Goal: Navigation & Orientation: Find specific page/section

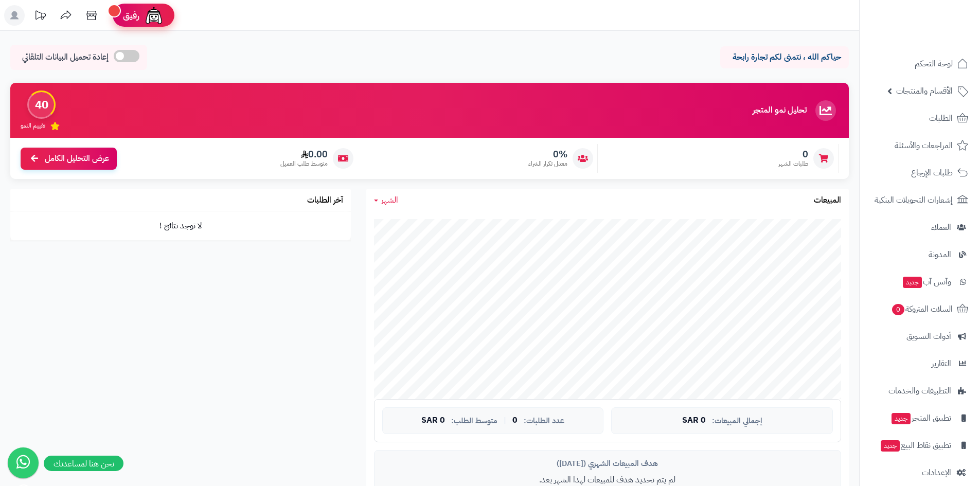
click at [149, 20] on img at bounding box center [153, 15] width 21 height 21
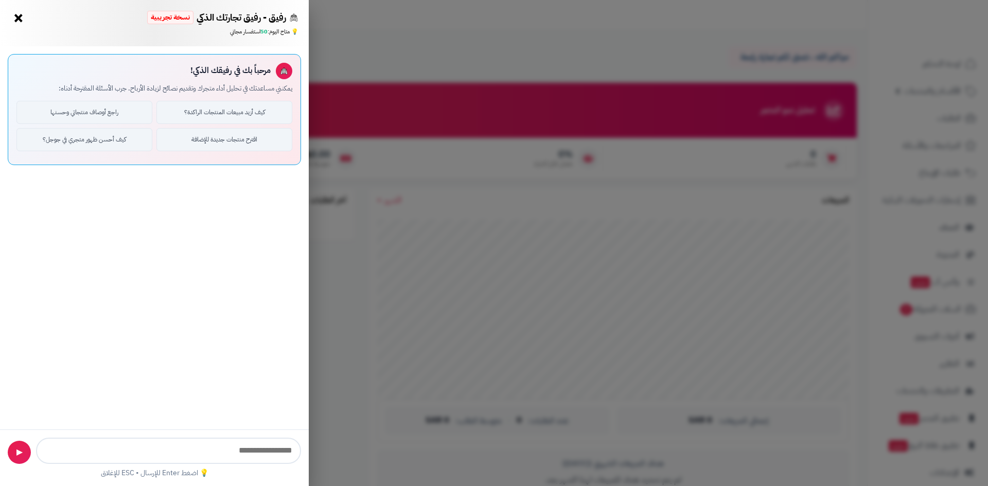
click at [15, 20] on button "×" at bounding box center [18, 18] width 16 height 16
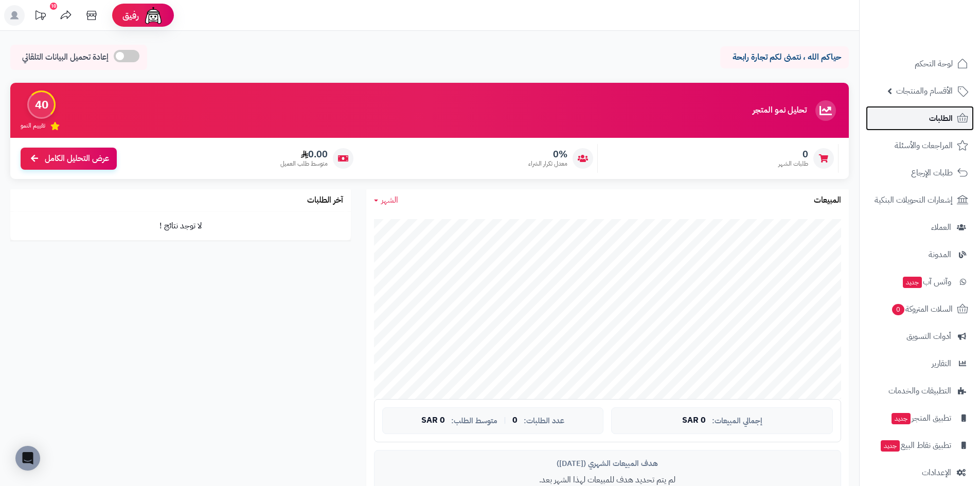
click at [921, 123] on link "الطلبات" at bounding box center [920, 118] width 108 height 25
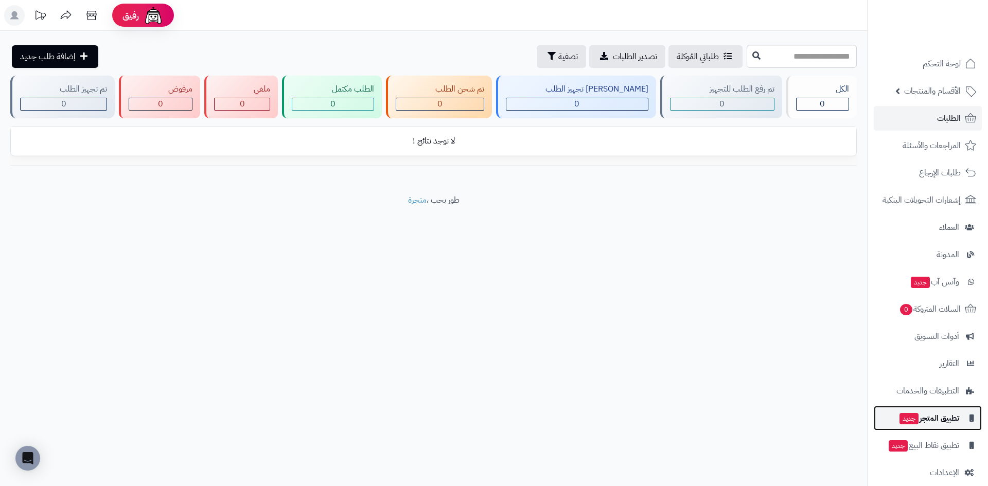
click at [929, 416] on span "تطبيق المتجر جديد" at bounding box center [928, 418] width 61 height 14
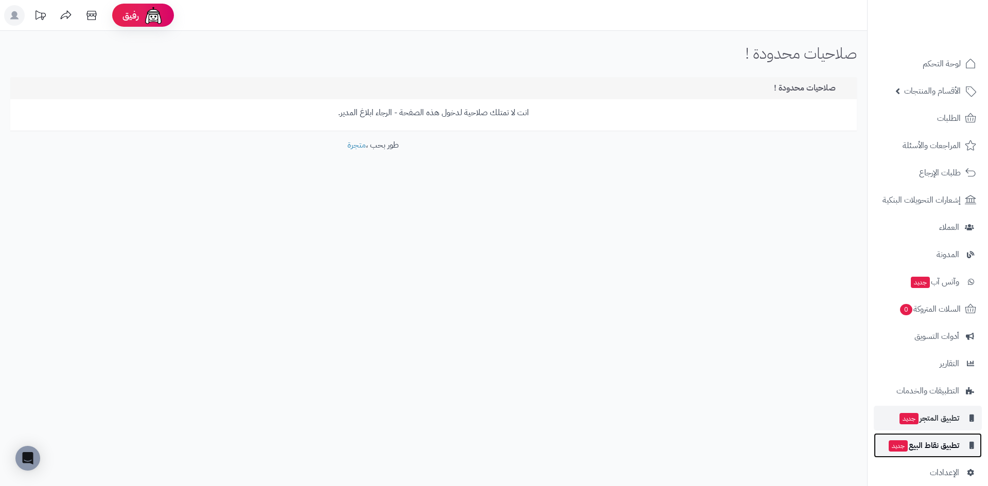
click at [954, 453] on link "تطبيق نقاط البيع جديد" at bounding box center [927, 445] width 108 height 25
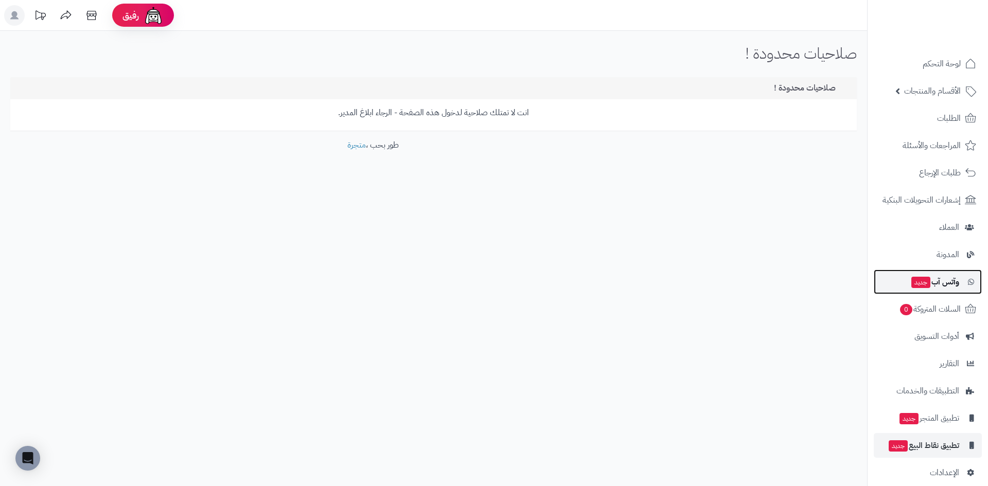
click at [932, 289] on span "وآتس آب جديد" at bounding box center [934, 282] width 49 height 14
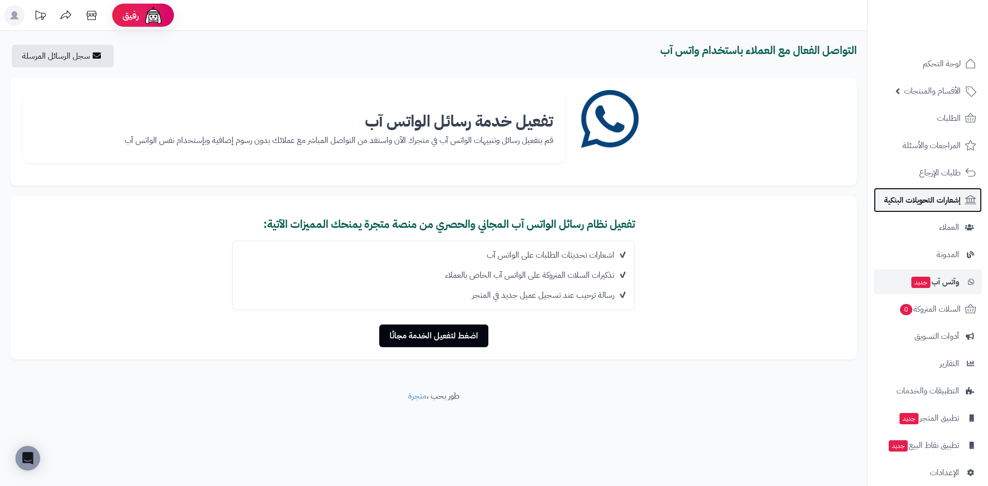
click at [934, 198] on span "إشعارات التحويلات البنكية" at bounding box center [922, 200] width 77 height 14
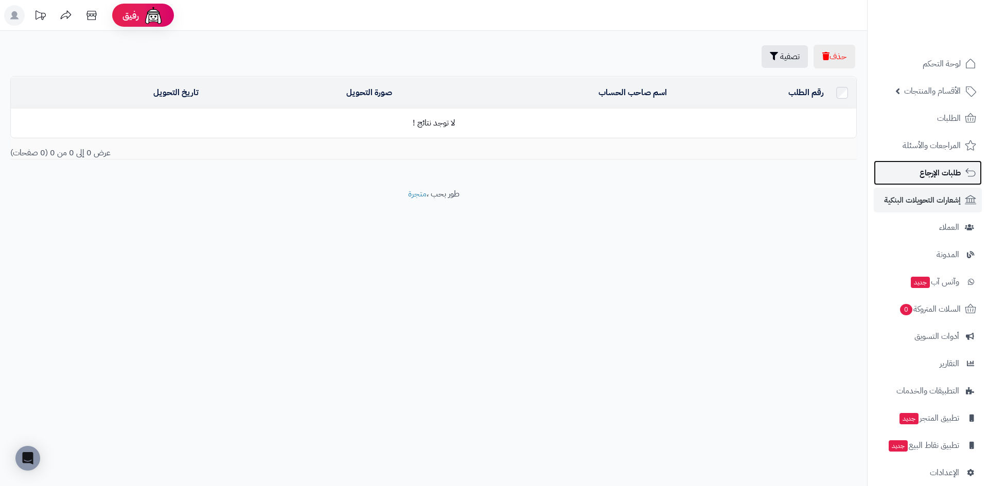
click at [939, 168] on span "طلبات الإرجاع" at bounding box center [939, 173] width 41 height 14
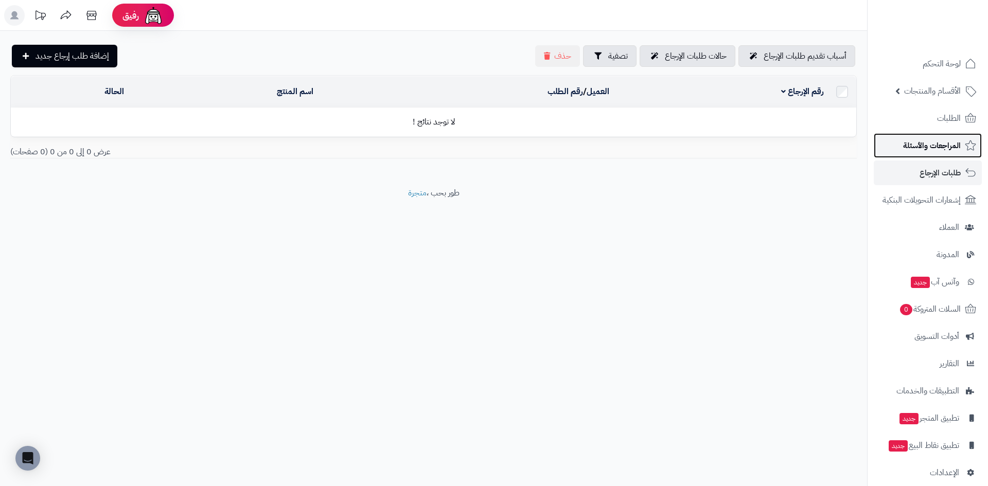
click at [940, 139] on span "المراجعات والأسئلة" at bounding box center [932, 145] width 58 height 14
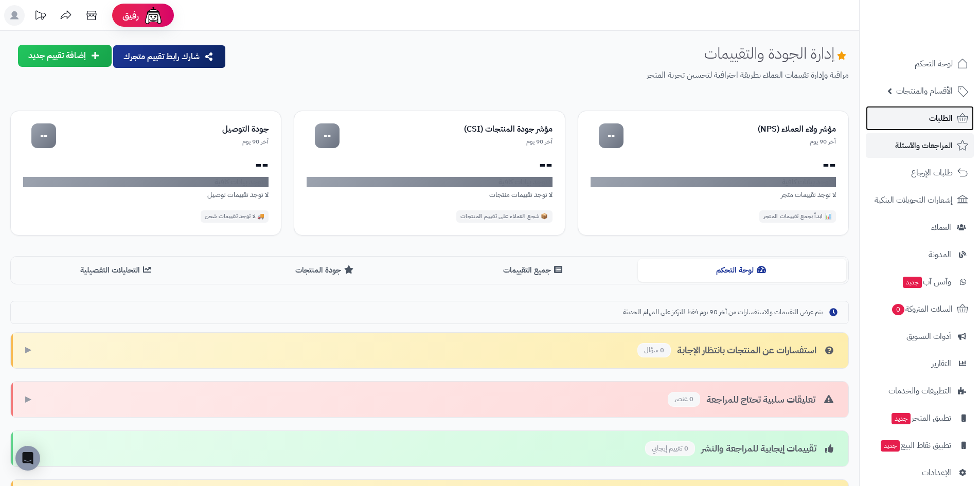
click at [937, 114] on span "الطلبات" at bounding box center [941, 118] width 24 height 14
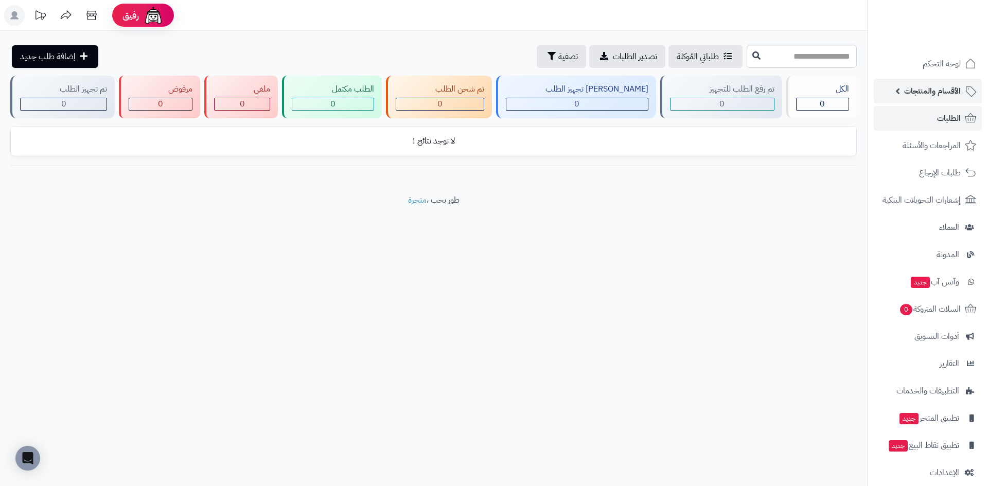
click at [935, 99] on link "الأقسام والمنتجات" at bounding box center [927, 91] width 108 height 25
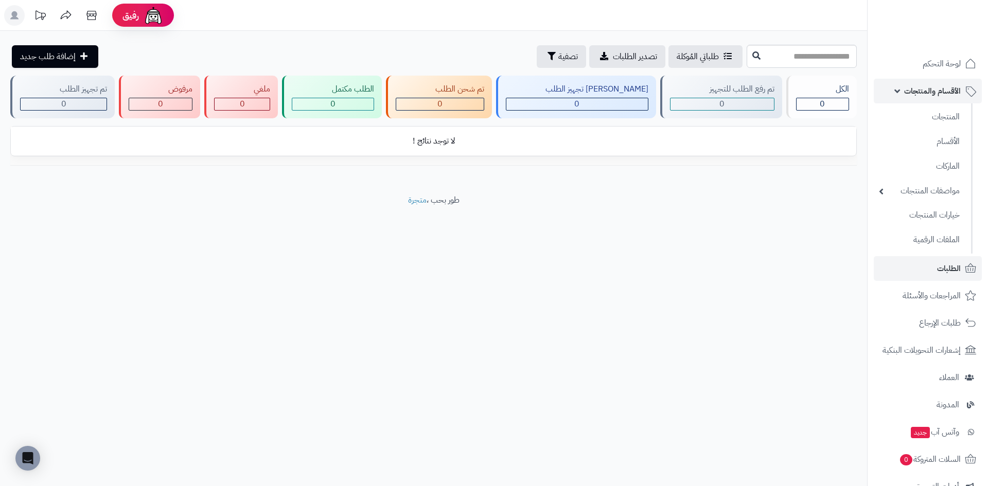
click at [935, 99] on link "الأقسام والمنتجات" at bounding box center [927, 91] width 108 height 25
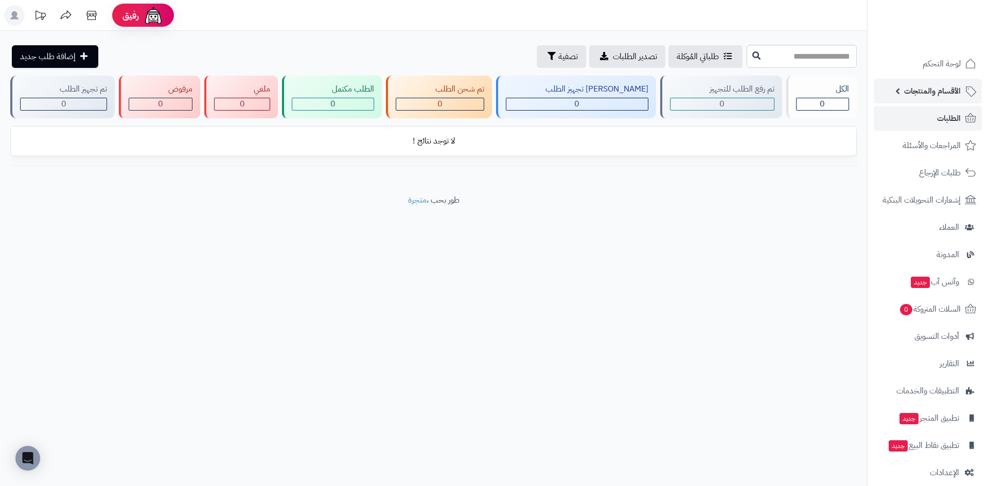
click at [936, 98] on link "الأقسام والمنتجات" at bounding box center [927, 91] width 108 height 25
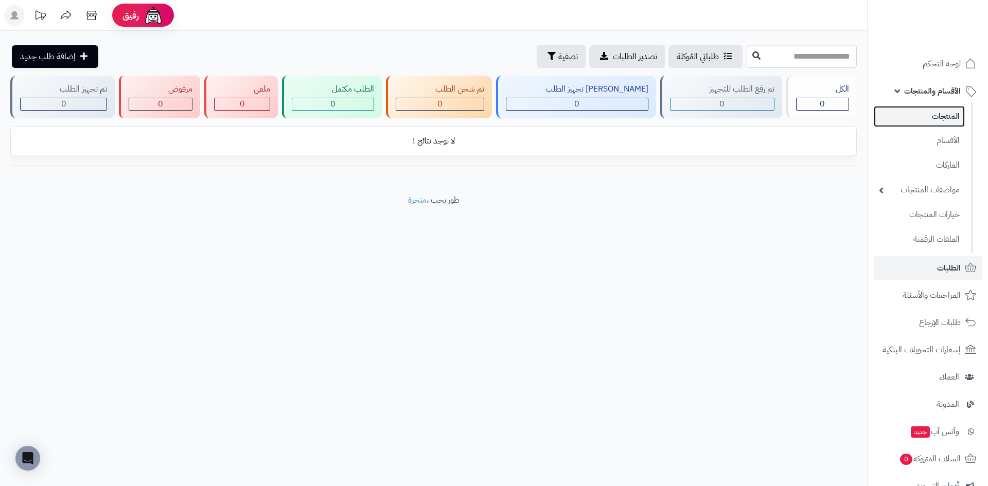
click at [934, 115] on link "المنتجات" at bounding box center [918, 116] width 91 height 21
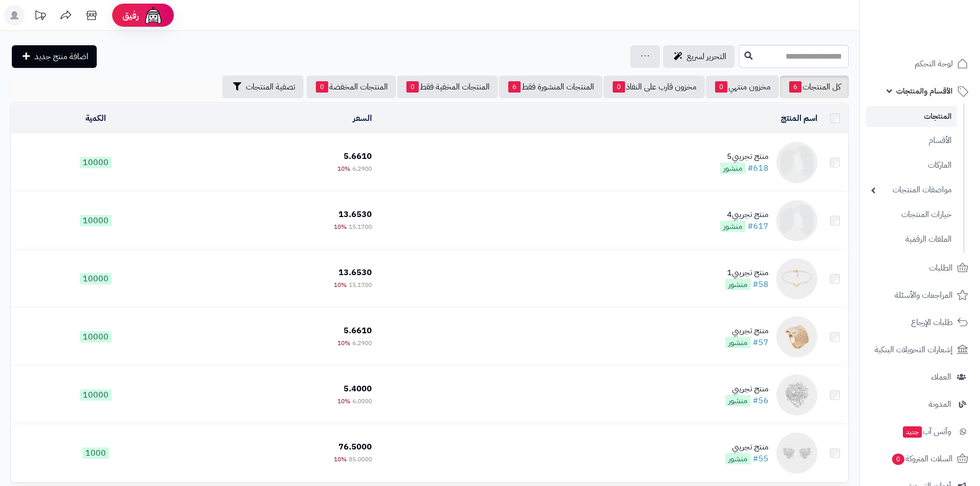
click at [929, 100] on link "الأقسام والمنتجات" at bounding box center [920, 91] width 108 height 25
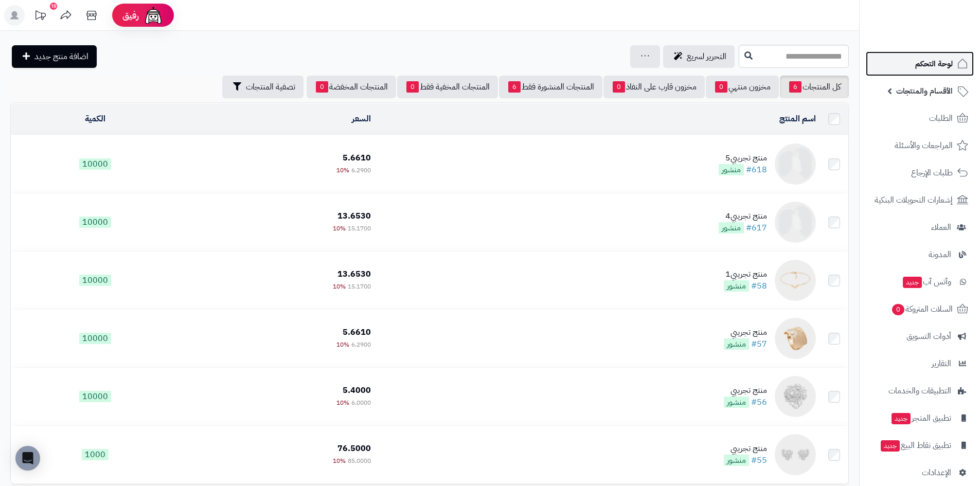
click at [912, 68] on link "لوحة التحكم" at bounding box center [920, 63] width 108 height 25
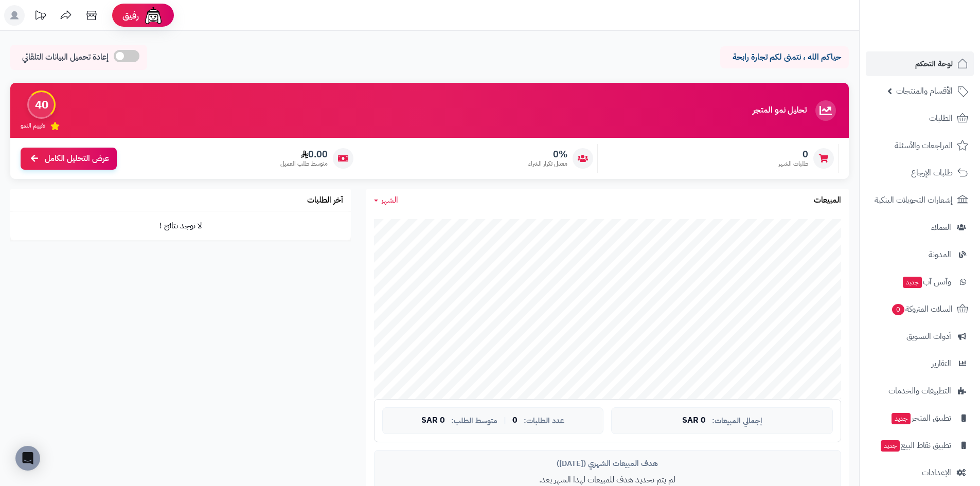
click at [201, 236] on td "لا توجد نتائج !" at bounding box center [180, 226] width 340 height 28
click at [175, 208] on div "آخر الطلبات" at bounding box center [180, 200] width 340 height 22
click at [48, 165] on link "عرض التحليل الكامل" at bounding box center [69, 158] width 96 height 22
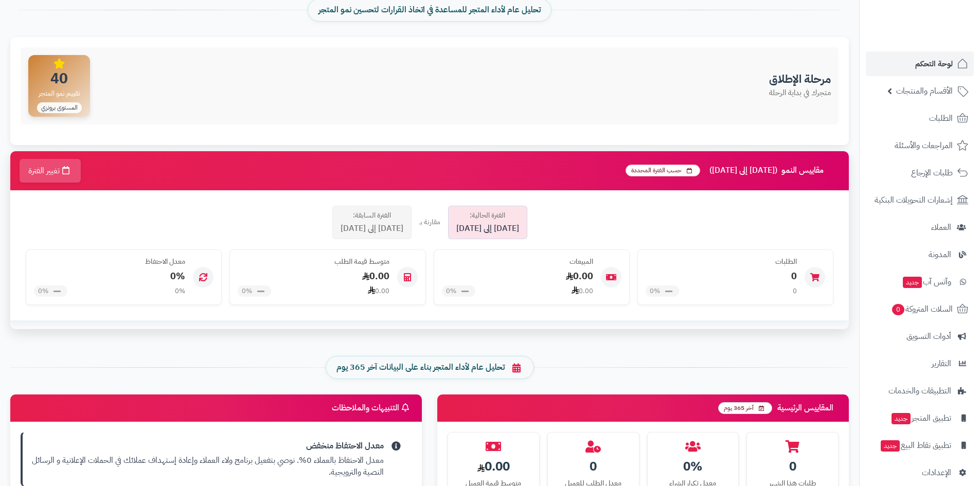
scroll to position [103, 0]
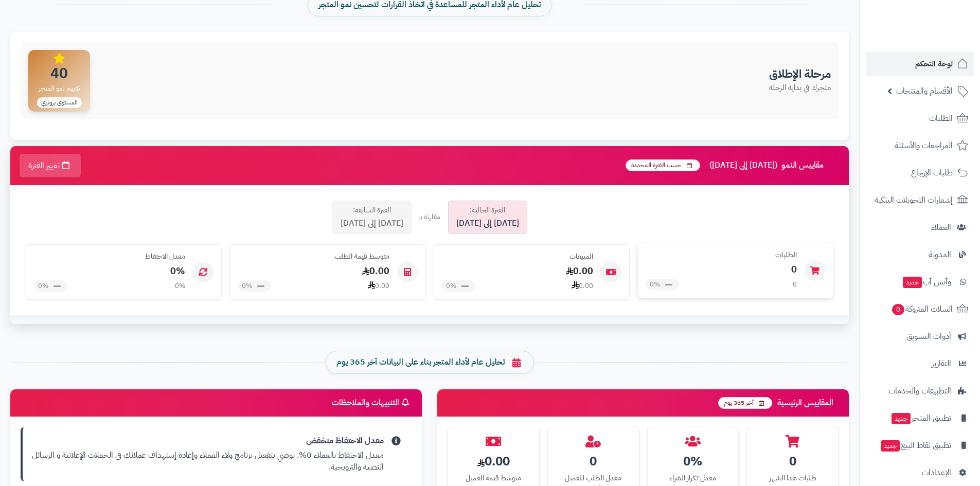
click at [718, 289] on div "0 0%" at bounding box center [720, 285] width 151 height 12
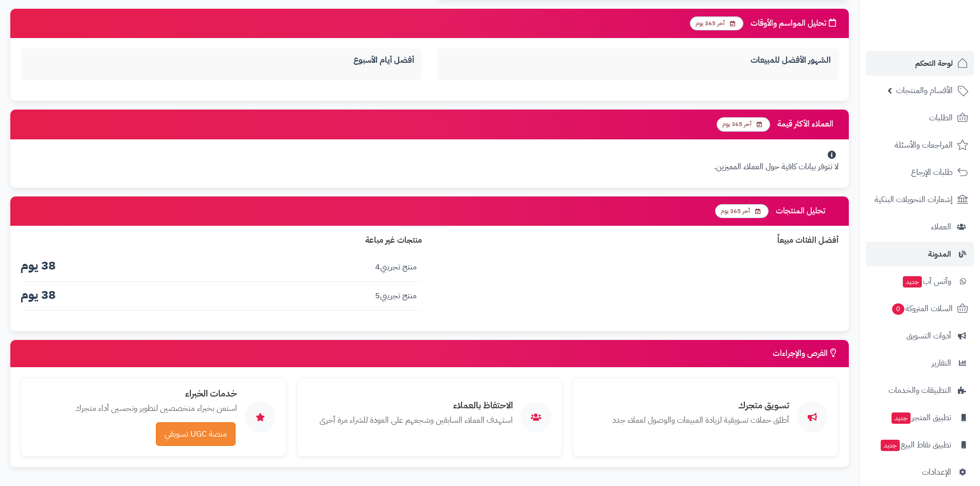
scroll to position [0, 0]
click at [948, 29] on img at bounding box center [940, 40] width 60 height 22
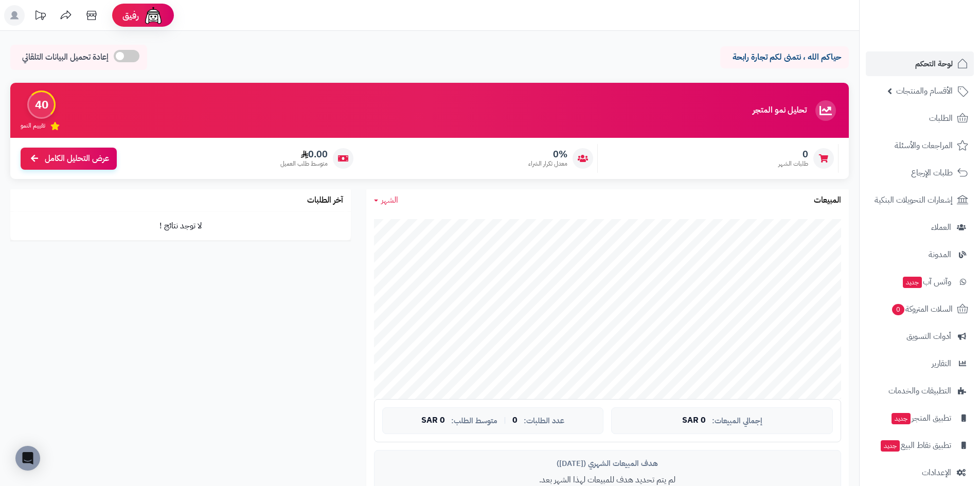
click at [18, 16] on rect at bounding box center [14, 15] width 21 height 21
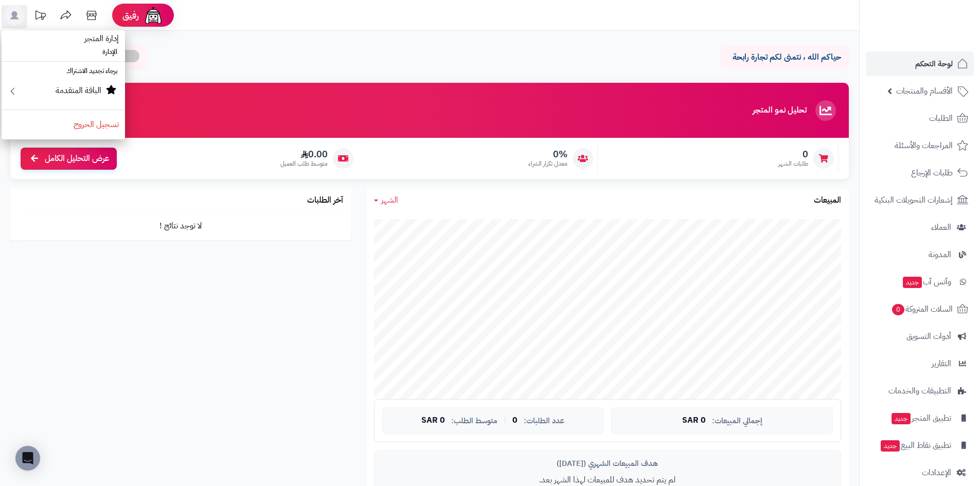
click at [288, 62] on div "حياكم الله ، نتمنى لكم تجارة رابحة إعادة تحميل البيانات التلقائي" at bounding box center [429, 60] width 838 height 30
